Goal: Task Accomplishment & Management: Manage account settings

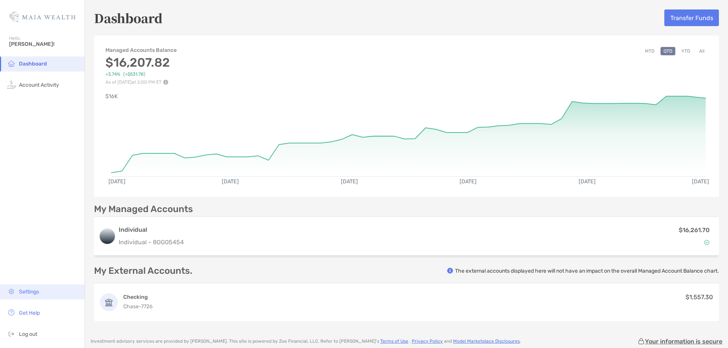
click at [34, 290] on span "Settings" at bounding box center [29, 292] width 20 height 6
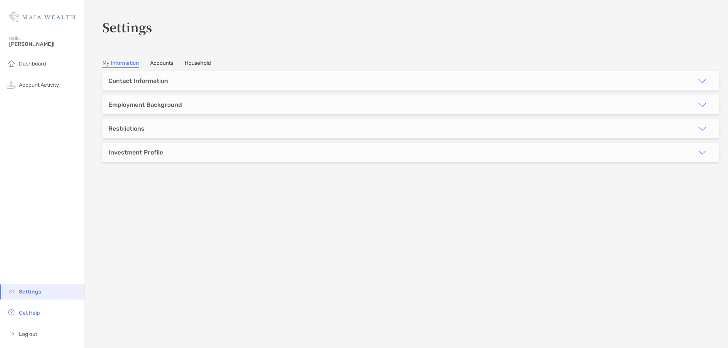
click at [161, 64] on link "Accounts" at bounding box center [161, 64] width 23 height 8
click at [118, 64] on link "My Information" at bounding box center [120, 64] width 36 height 8
click at [54, 85] on span "Account Activity" at bounding box center [39, 85] width 40 height 6
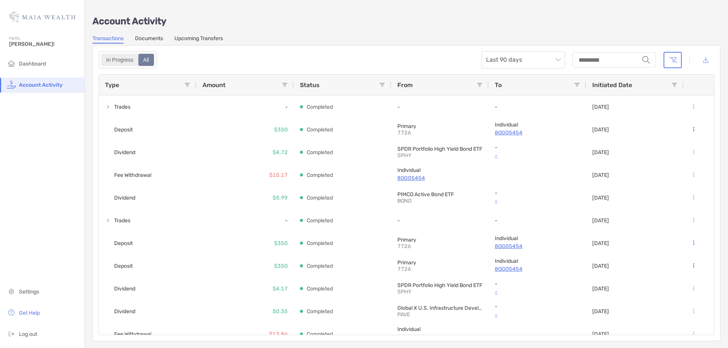
click at [126, 59] on div "In Progress" at bounding box center [120, 60] width 36 height 11
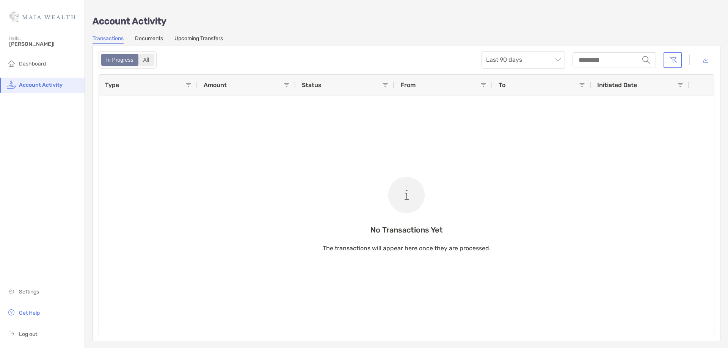
click at [148, 59] on div "All" at bounding box center [146, 60] width 14 height 11
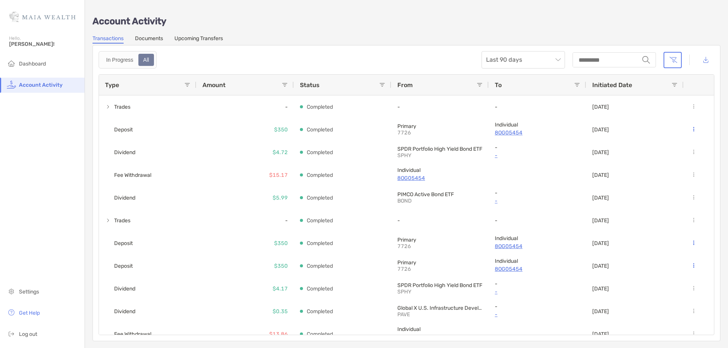
click at [207, 40] on link "Upcoming Transfers" at bounding box center [198, 39] width 49 height 8
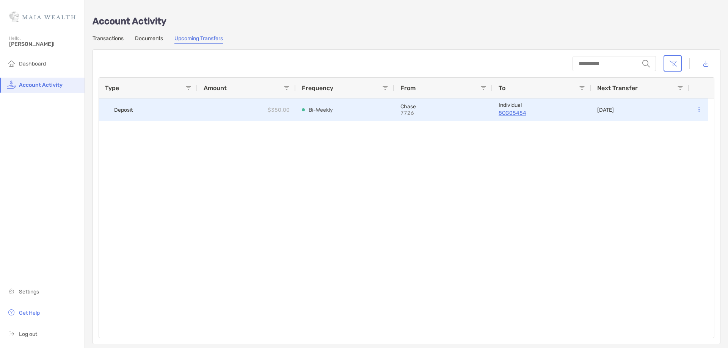
click at [695, 108] on button at bounding box center [698, 110] width 7 height 8
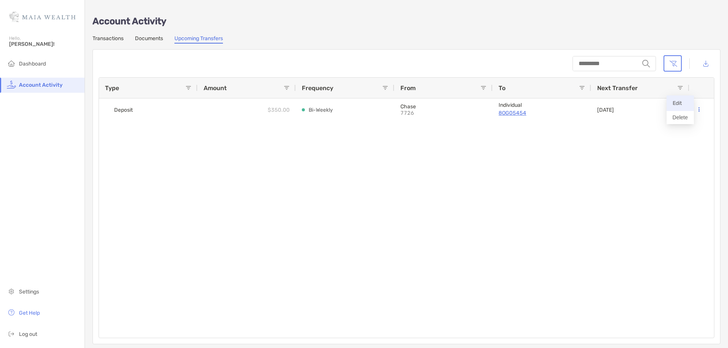
click at [687, 105] on p "Edit" at bounding box center [680, 103] width 15 height 9
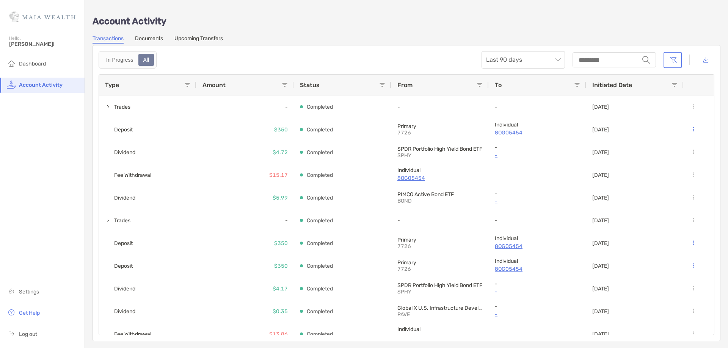
click at [206, 41] on link "Upcoming Transfers" at bounding box center [198, 39] width 49 height 8
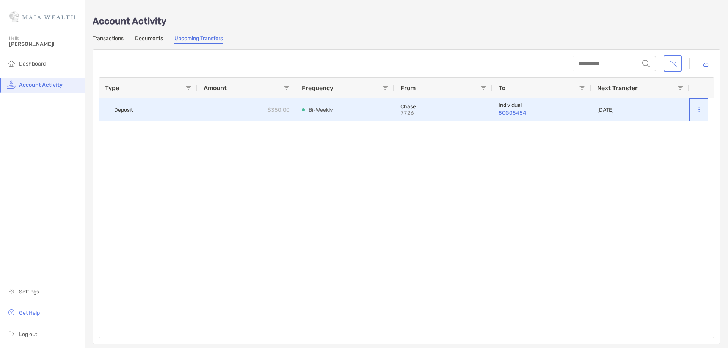
click at [699, 107] on button at bounding box center [698, 110] width 7 height 8
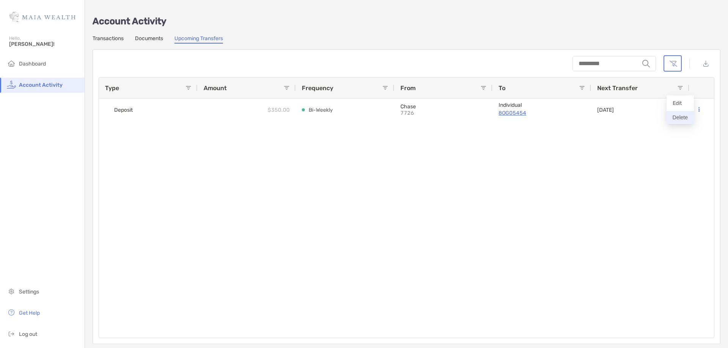
click at [676, 119] on button "Delete" at bounding box center [679, 117] width 27 height 13
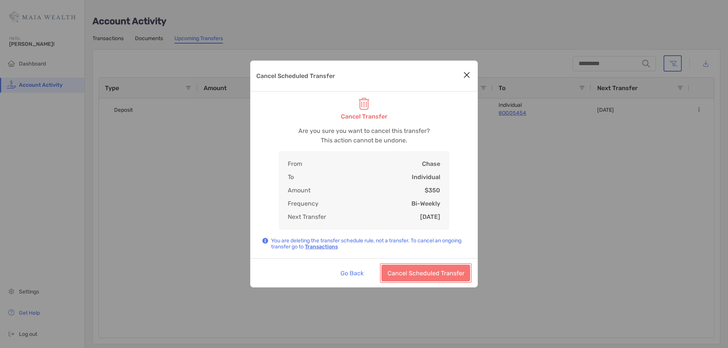
click at [442, 276] on button "Cancel Scheduled Transfer" at bounding box center [425, 273] width 89 height 17
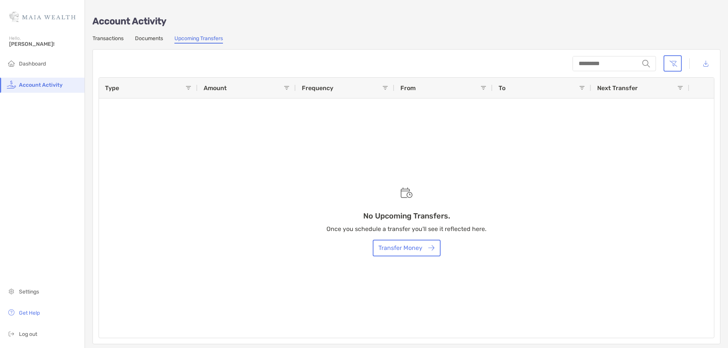
click at [108, 36] on link "Transactions" at bounding box center [108, 39] width 31 height 8
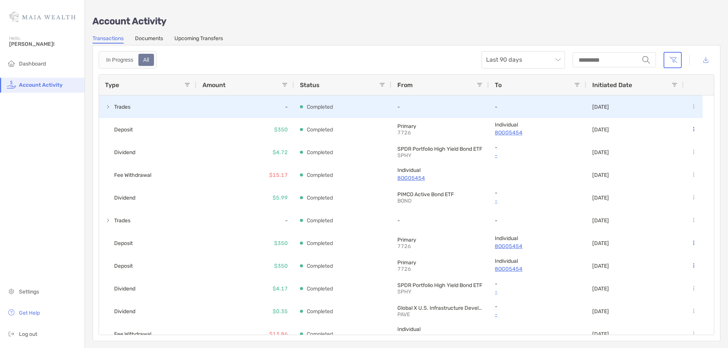
click at [109, 104] on span at bounding box center [108, 107] width 6 height 6
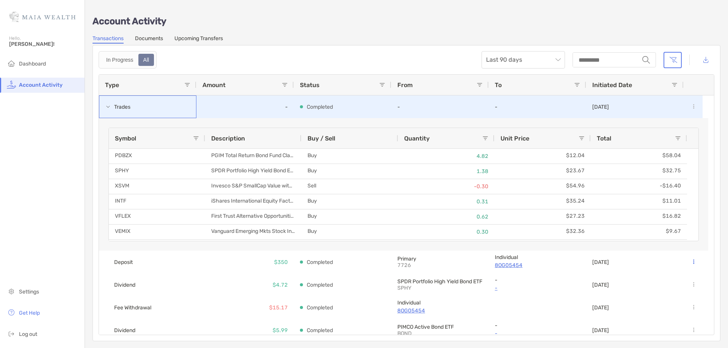
click at [107, 105] on span at bounding box center [108, 107] width 6 height 6
